Goal: Entertainment & Leisure: Consume media (video, audio)

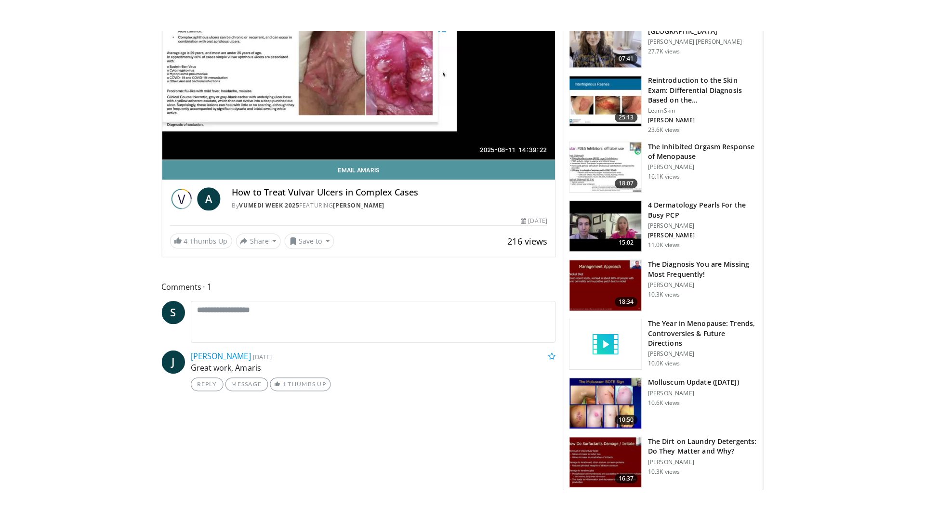
scroll to position [241, 0]
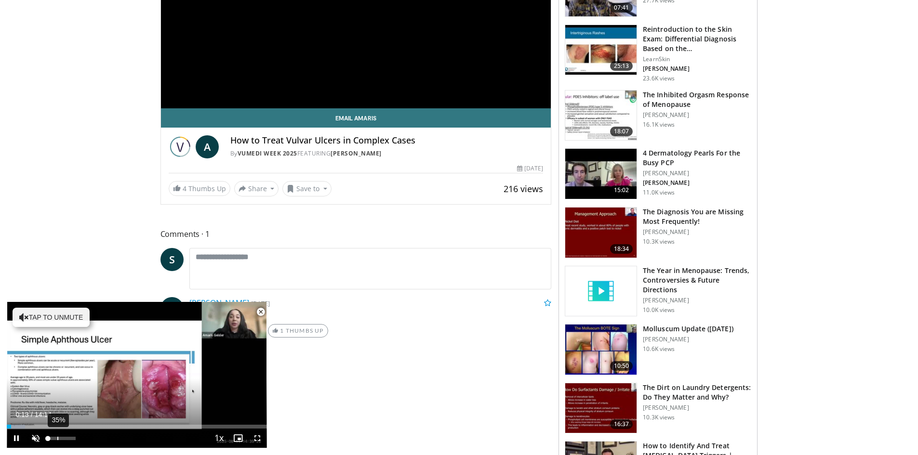
drag, startPoint x: 57, startPoint y: 437, endPoint x: 63, endPoint y: 440, distance: 6.3
click at [57, 437] on div "35%" at bounding box center [61, 438] width 27 height 3
click at [59, 437] on div "Current Time 0:17 / Duration 14:14 Pause Skip Backward Skip Forward Mute 68% Lo…" at bounding box center [137, 438] width 260 height 19
click at [74, 441] on div "96%" at bounding box center [62, 438] width 34 height 19
click at [255, 438] on span "Video Player" at bounding box center [257, 438] width 19 height 19
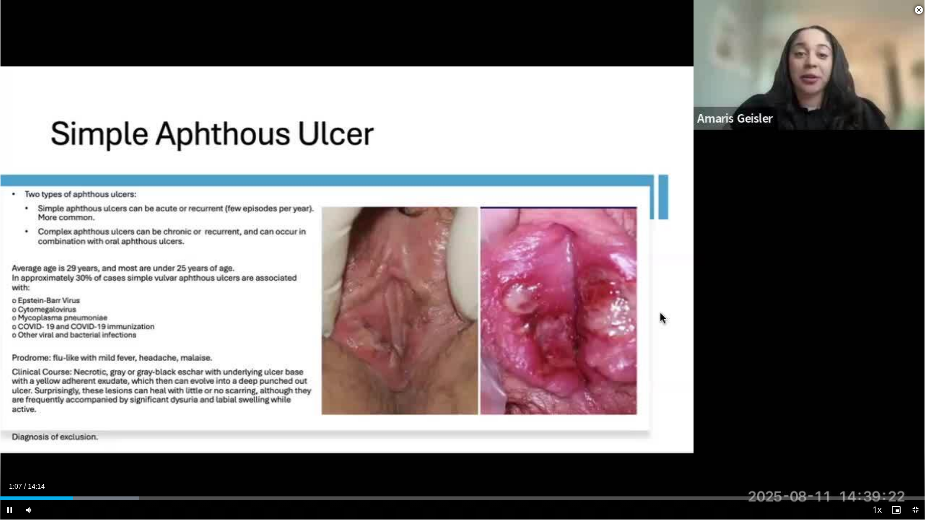
click at [917, 11] on span "Video Player" at bounding box center [918, 9] width 19 height 19
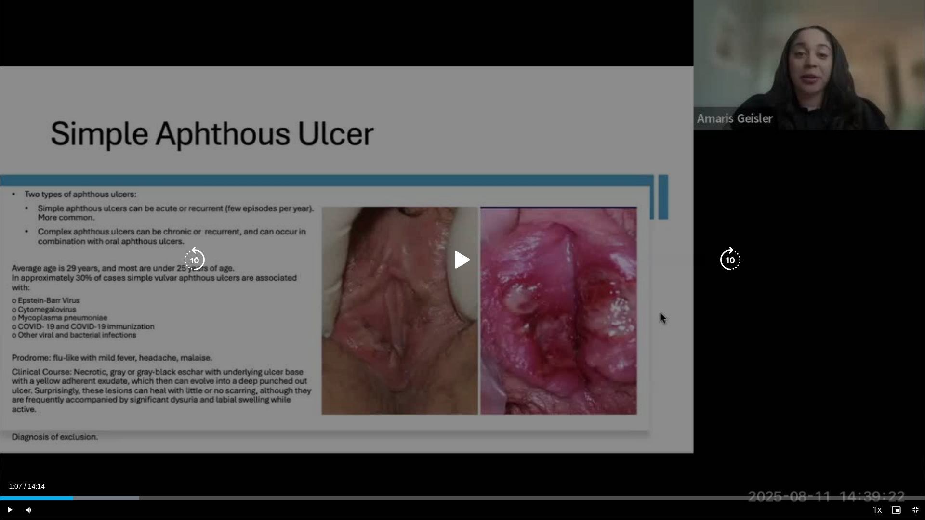
click at [458, 29] on div "10 seconds Tap to unmute" at bounding box center [462, 260] width 925 height 520
click at [459, 263] on icon "Video Player" at bounding box center [462, 260] width 27 height 27
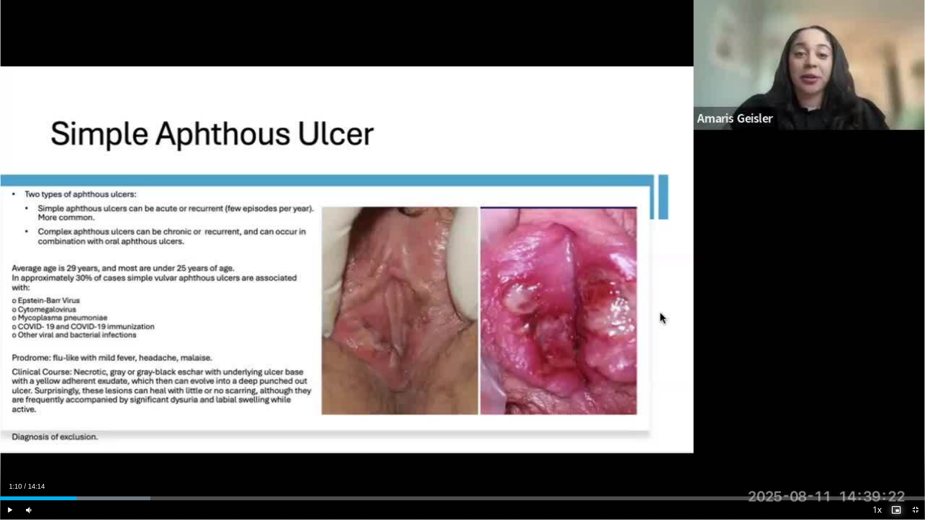
click at [894, 455] on span "Video Player" at bounding box center [895, 509] width 19 height 19
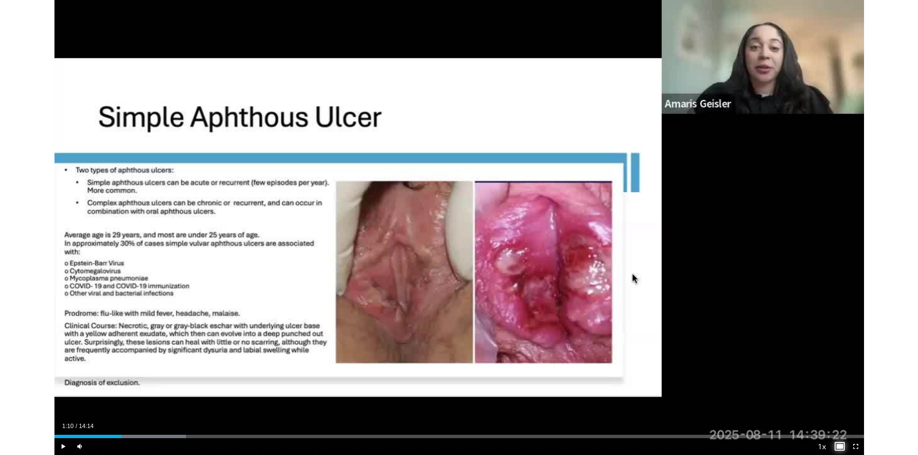
scroll to position [461, 0]
